Goal: Task Accomplishment & Management: Use online tool/utility

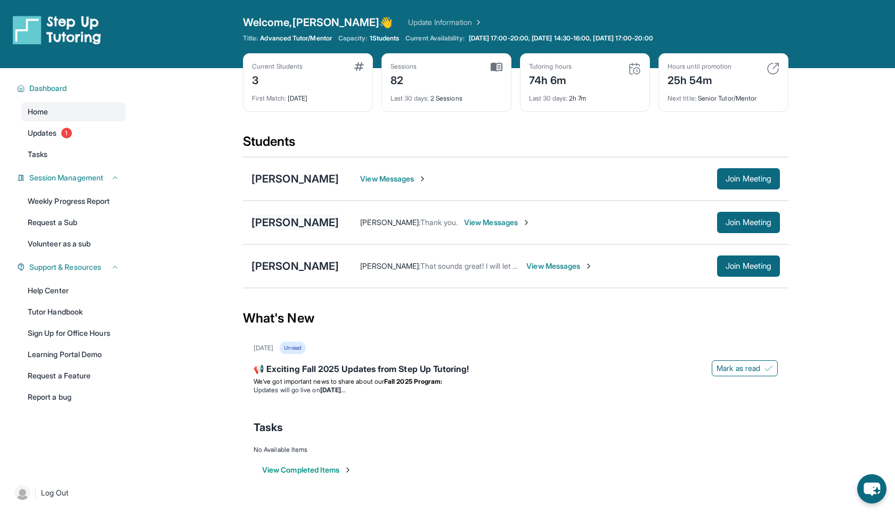
click at [328, 225] on div "[PERSON_NAME]" at bounding box center [294, 222] width 87 height 15
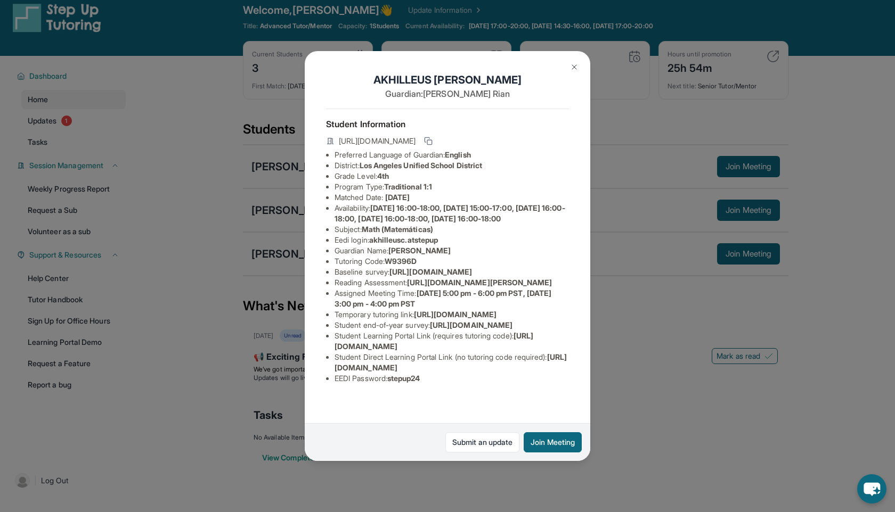
scroll to position [13, 0]
drag, startPoint x: 337, startPoint y: 373, endPoint x: 440, endPoint y: 373, distance: 103.3
click at [440, 351] on span "[URL][DOMAIN_NAME]" at bounding box center [433, 341] width 199 height 20
click at [453, 351] on span "[URL][DOMAIN_NAME]" at bounding box center [433, 341] width 199 height 20
drag, startPoint x: 334, startPoint y: 395, endPoint x: 562, endPoint y: 395, distance: 227.9
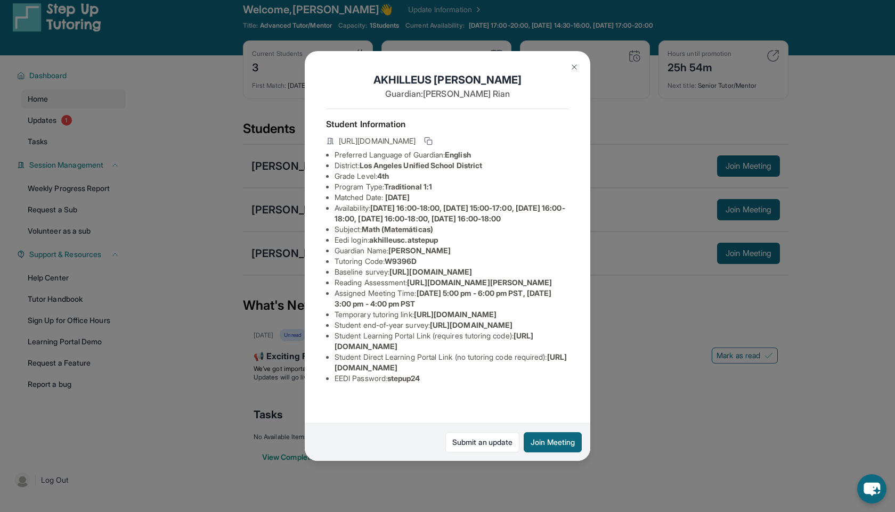
click at [562, 373] on li "Student Direct Learning Portal Link (no tutoring code required) : [URL][DOMAIN_…" at bounding box center [451, 362] width 234 height 21
copy span "[URL][DOMAIN_NAME]"
click at [512, 323] on span "[URL][DOMAIN_NAME]" at bounding box center [471, 325] width 83 height 9
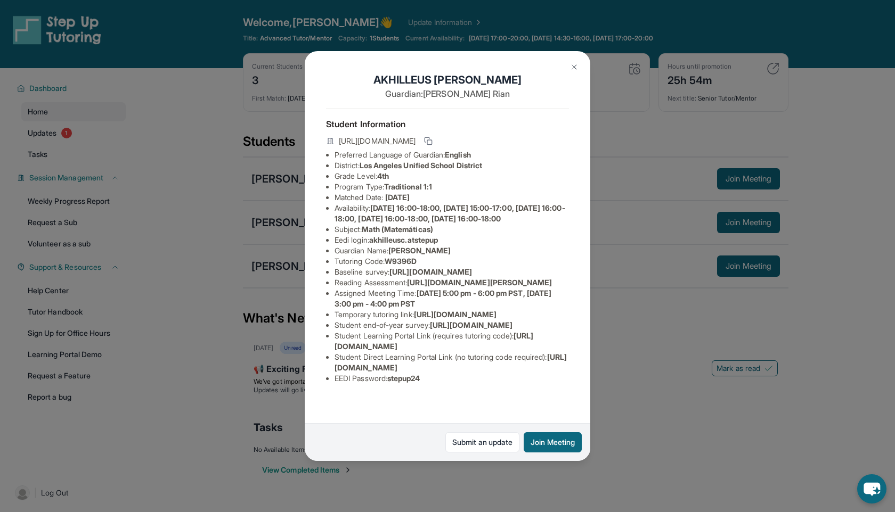
click at [565, 26] on div "[PERSON_NAME] Guardian: [PERSON_NAME] Student Information [URL][DOMAIN_NAME] Pr…" at bounding box center [447, 256] width 895 height 512
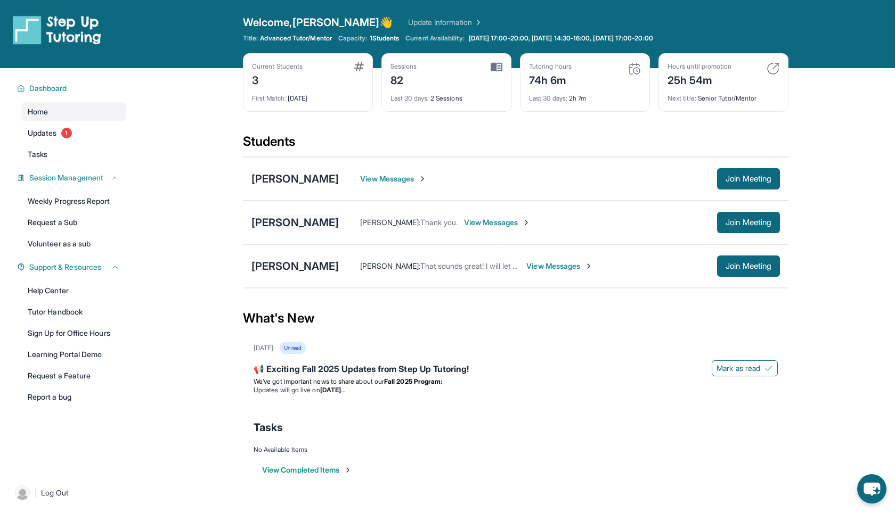
click at [333, 219] on div "[PERSON_NAME]" at bounding box center [294, 222] width 87 height 15
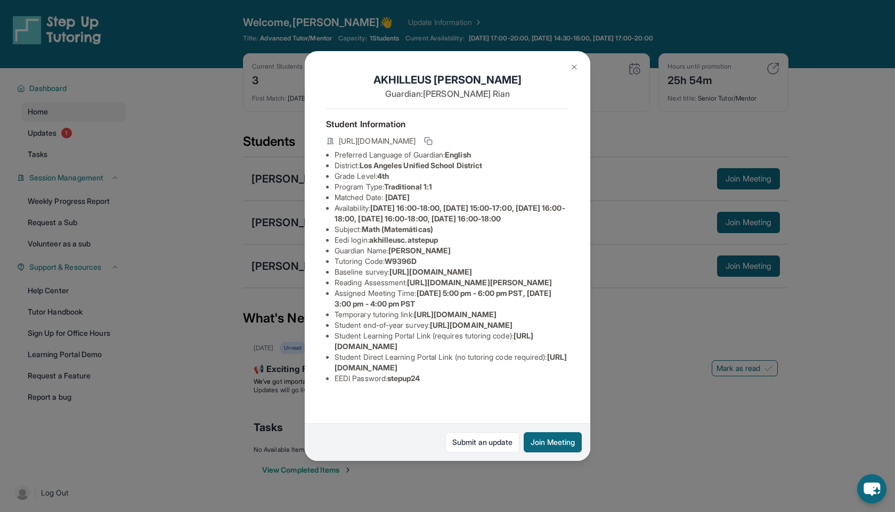
click at [575, 67] on img at bounding box center [574, 67] width 9 height 9
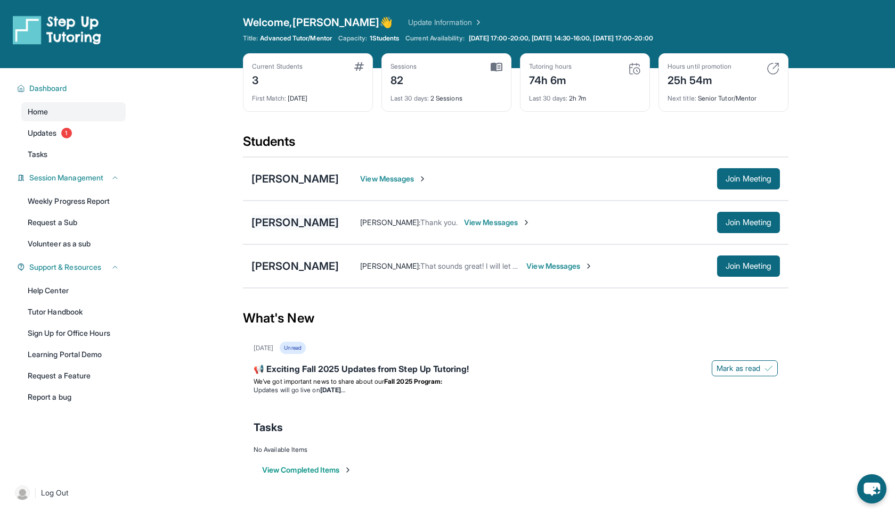
click at [301, 218] on div "[PERSON_NAME]" at bounding box center [294, 222] width 87 height 15
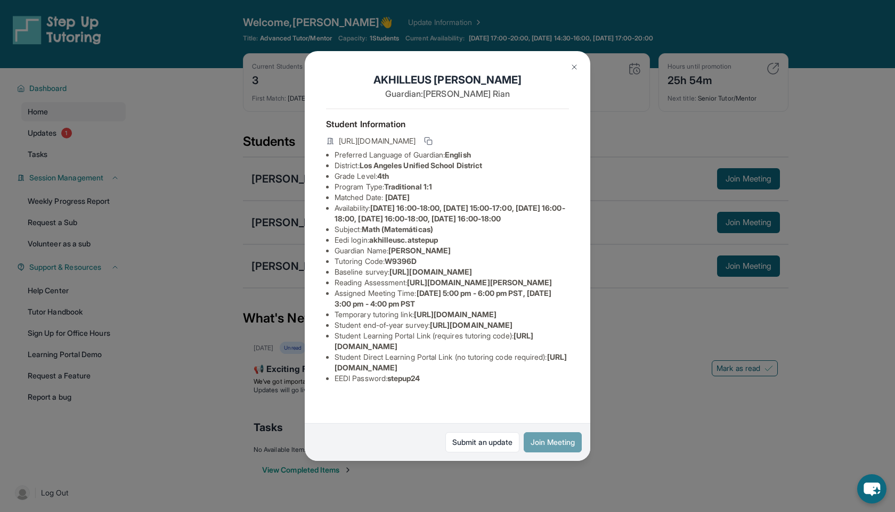
click at [551, 442] on button "Join Meeting" at bounding box center [553, 442] width 58 height 20
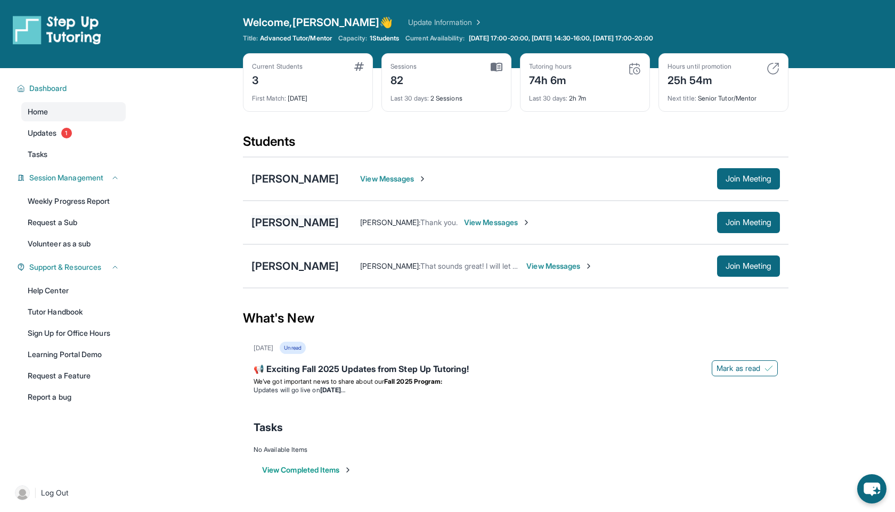
click at [291, 222] on div "[PERSON_NAME]" at bounding box center [294, 222] width 87 height 15
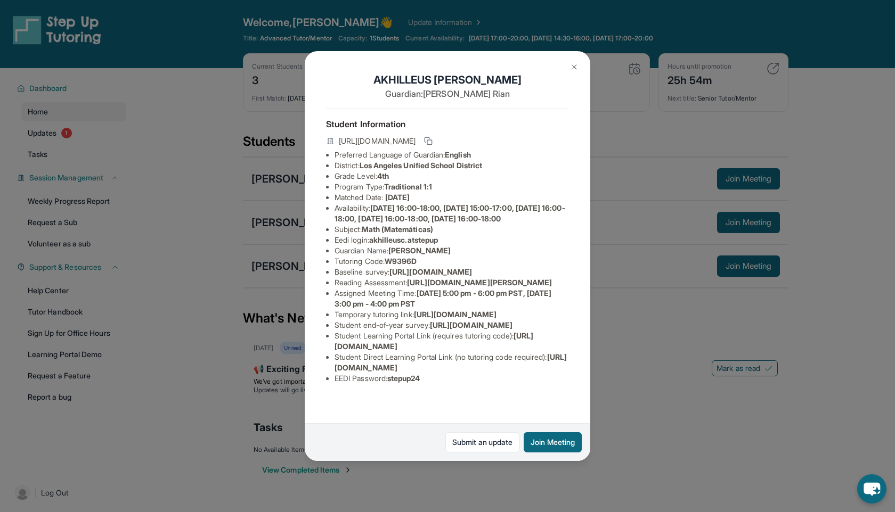
click at [575, 65] on img at bounding box center [574, 67] width 9 height 9
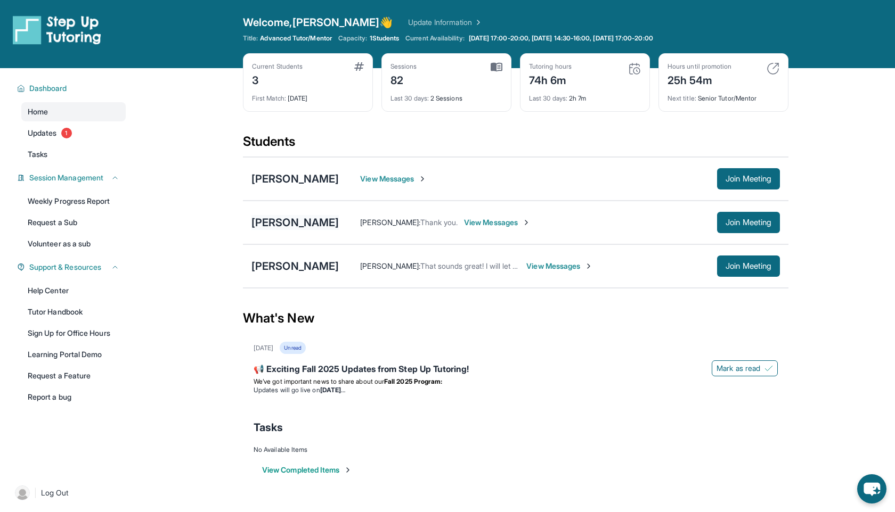
click at [329, 221] on div "[PERSON_NAME]" at bounding box center [294, 222] width 87 height 15
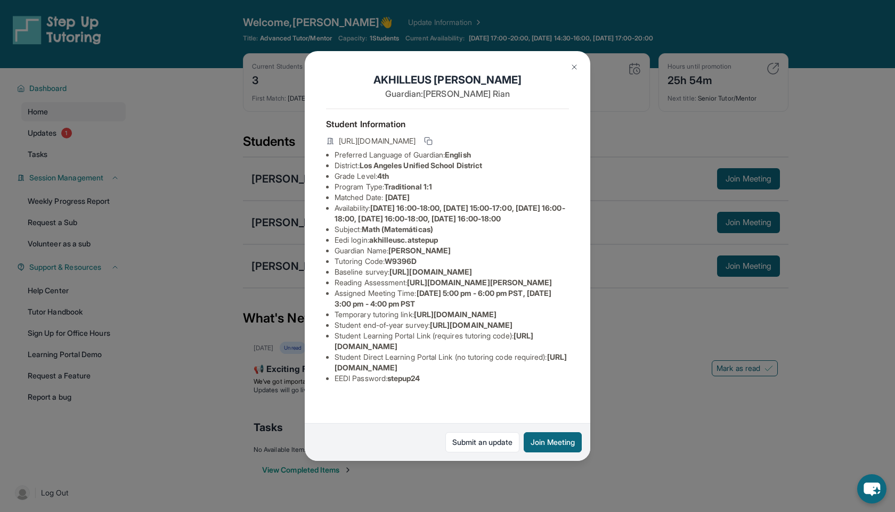
scroll to position [91, 0]
